Goal: Transaction & Acquisition: Subscribe to service/newsletter

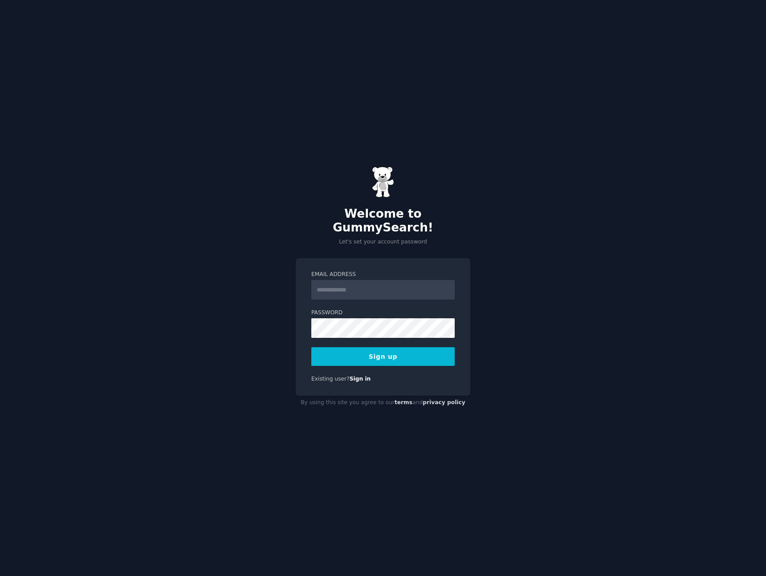
click at [336, 283] on input "Email Address" at bounding box center [382, 290] width 143 height 20
type input "**********"
click at [373, 347] on button "Sign up" at bounding box center [382, 356] width 143 height 19
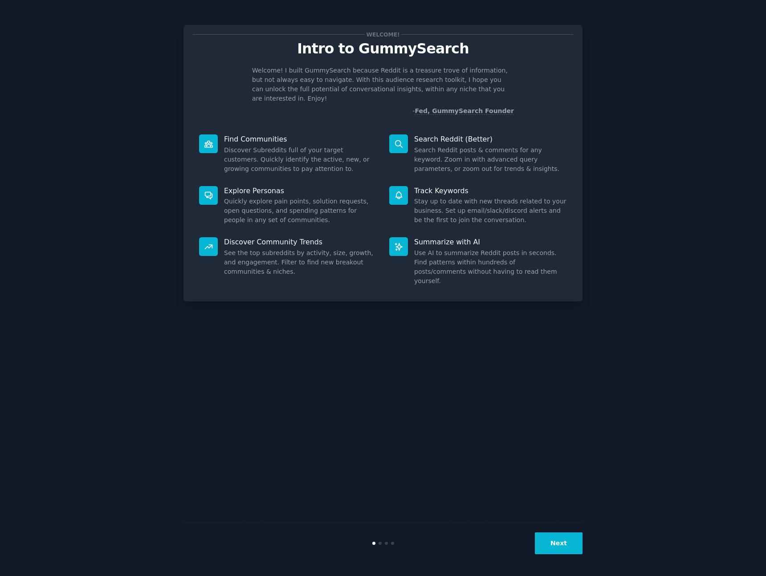
click at [560, 539] on button "Next" at bounding box center [559, 543] width 48 height 22
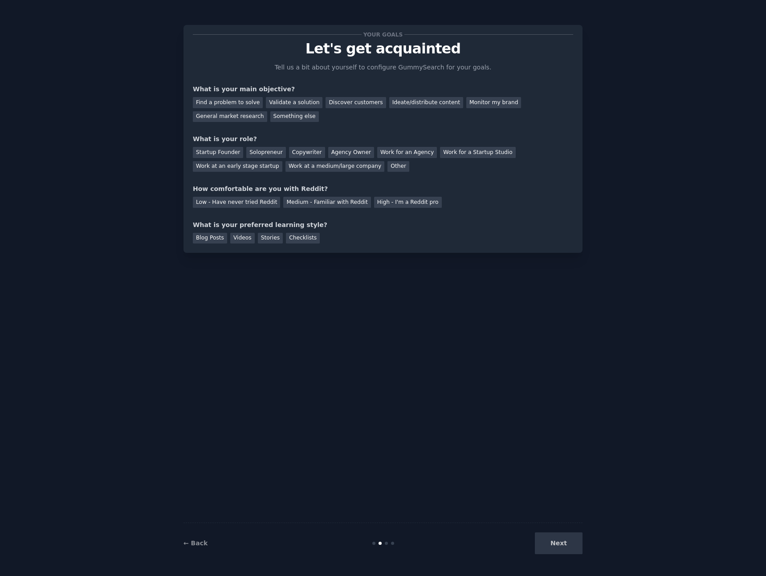
click at [560, 540] on div "Next" at bounding box center [515, 543] width 133 height 22
click at [240, 102] on div "Find a problem to solve" at bounding box center [228, 102] width 70 height 11
click at [219, 156] on div "Startup Founder" at bounding box center [218, 152] width 50 height 11
click at [289, 155] on div "Copywriter" at bounding box center [307, 152] width 36 height 11
click at [191, 150] on div "Your goals Let's get acquainted Tell us a bit about yourself to configure Gummy…" at bounding box center [382, 139] width 399 height 228
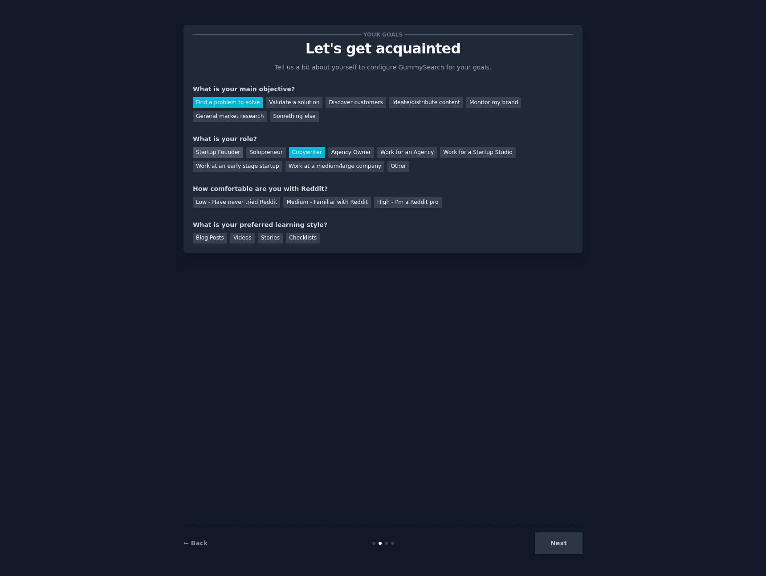
click at [195, 150] on div "Startup Founder" at bounding box center [218, 152] width 50 height 11
click at [317, 204] on div "Medium - Familiar with Reddit" at bounding box center [326, 202] width 87 height 11
click at [291, 239] on div "Checklists" at bounding box center [303, 238] width 34 height 11
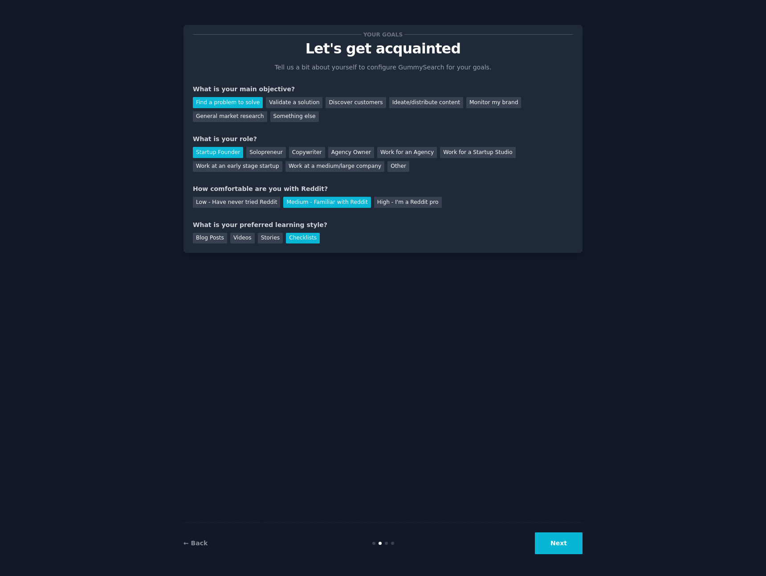
click at [577, 544] on button "Next" at bounding box center [559, 543] width 48 height 22
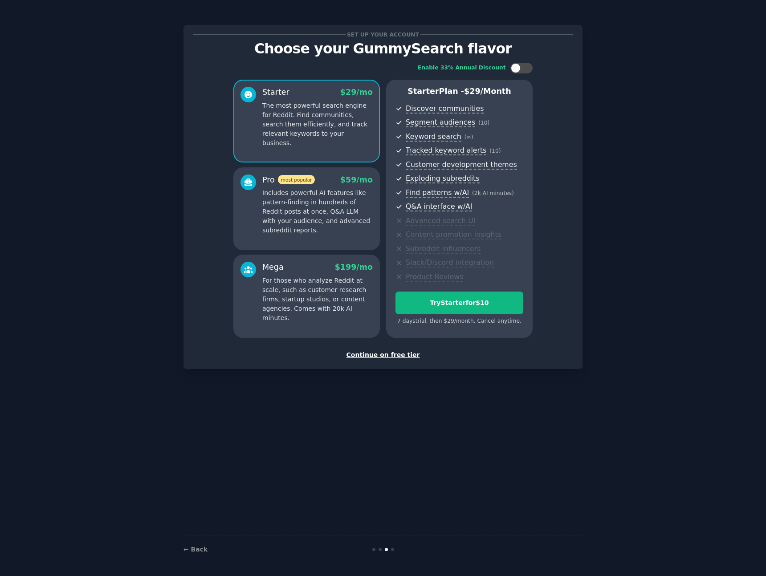
click at [527, 73] on div "Enable 33% Annual Discount Starter $ 29 /mo The most powerful search engine for…" at bounding box center [383, 201] width 380 height 288
click at [525, 72] on div at bounding box center [521, 68] width 22 height 11
click at [525, 72] on div at bounding box center [527, 68] width 10 height 10
checkbox input "false"
click at [400, 359] on div "Continue on free tier" at bounding box center [383, 354] width 380 height 9
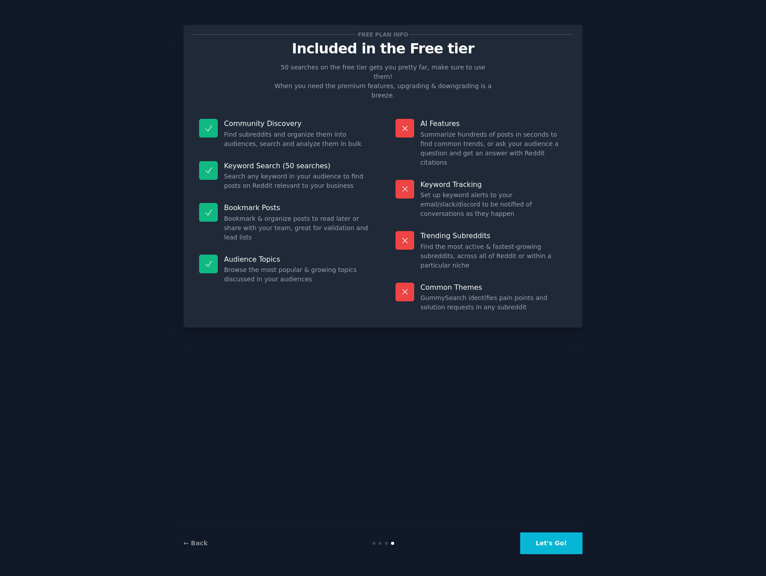
click at [549, 540] on button "Let's Go!" at bounding box center [551, 543] width 62 height 22
